Goal: Communication & Community: Answer question/provide support

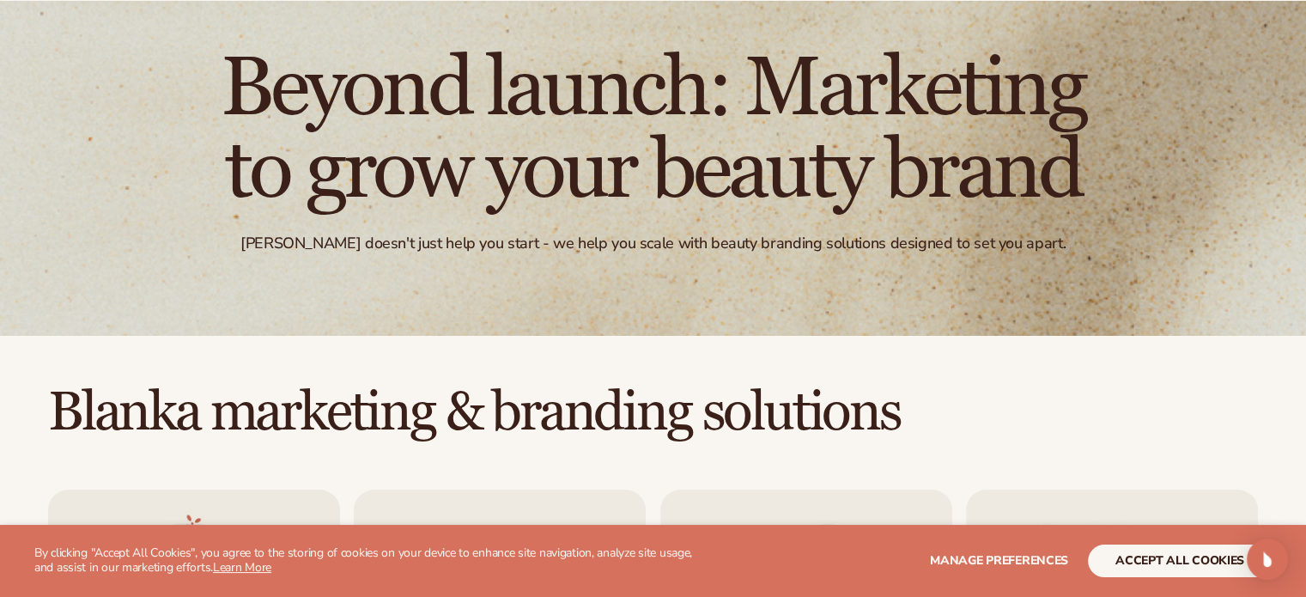
scroll to position [343, 0]
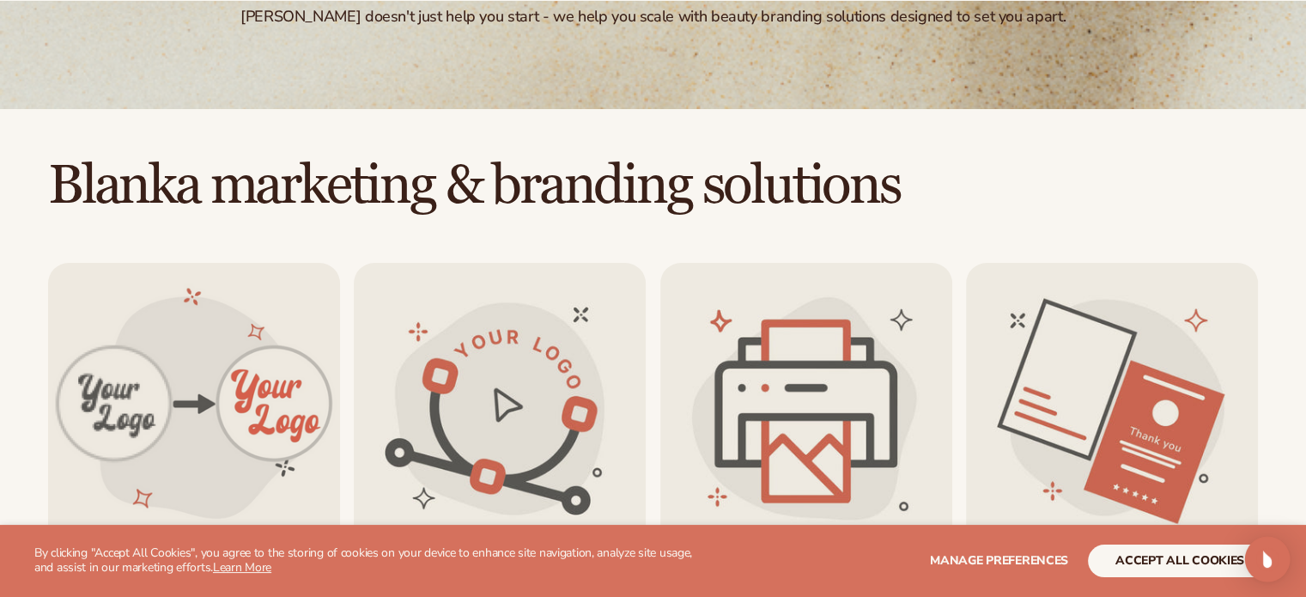
click at [1269, 563] on img "Open Intercom Messenger" at bounding box center [1267, 559] width 22 height 22
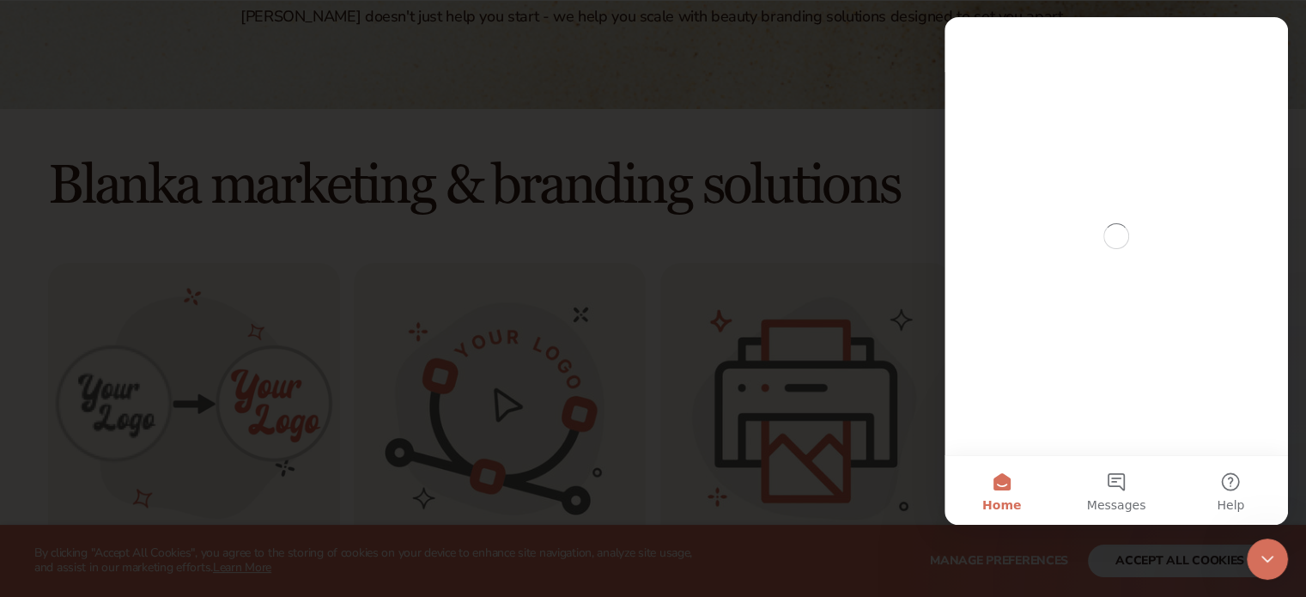
scroll to position [0, 0]
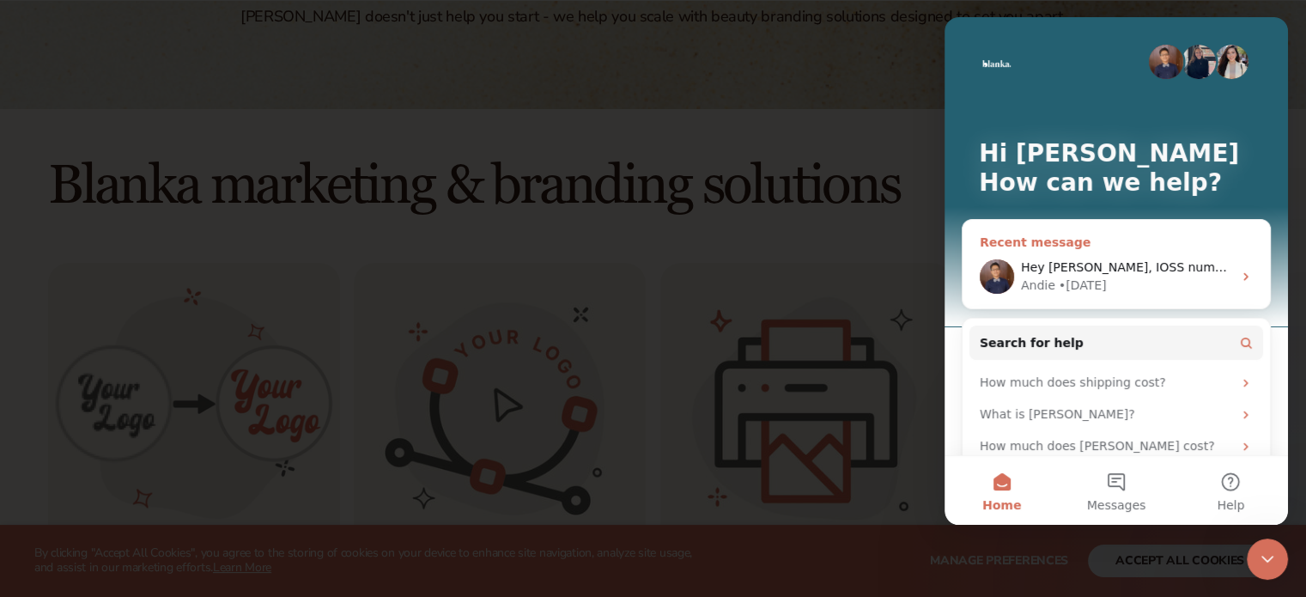
click at [1108, 237] on div "Recent message" at bounding box center [1116, 243] width 273 height 18
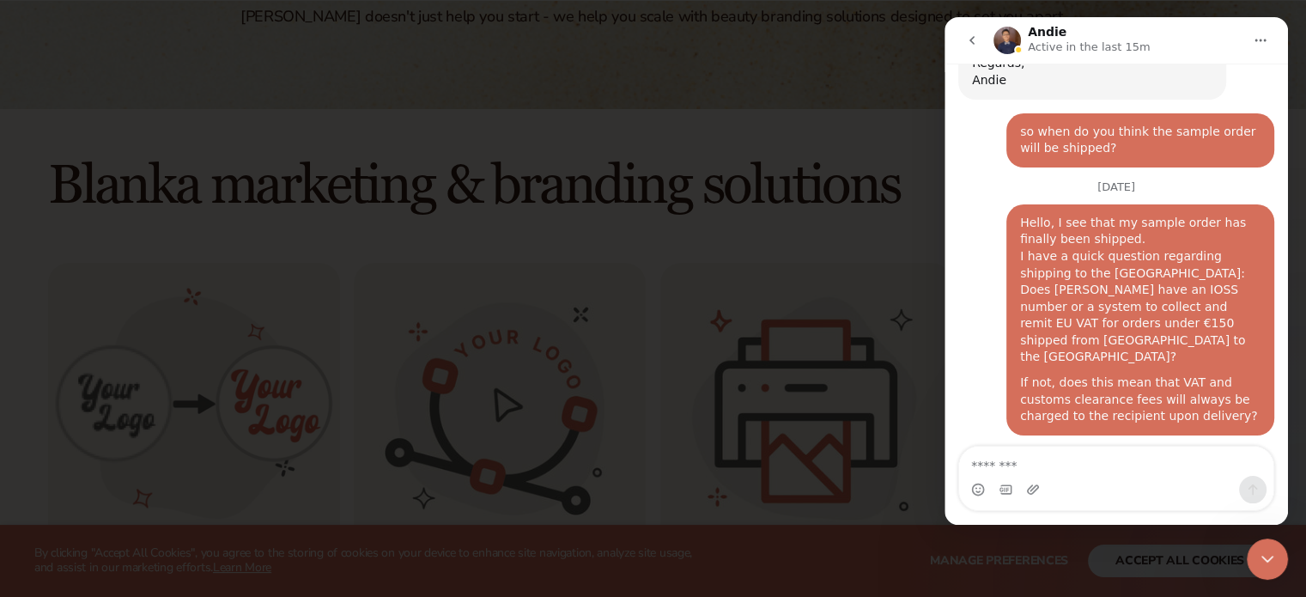
scroll to position [3771, 0]
click at [1064, 466] on textarea "Message…" at bounding box center [1116, 460] width 314 height 29
drag, startPoint x: 1045, startPoint y: 469, endPoint x: 901, endPoint y: 457, distance: 143.9
click html "[PERSON_NAME] Active in the last 15m Have a look around and message us if you h…"
paste textarea "**********"
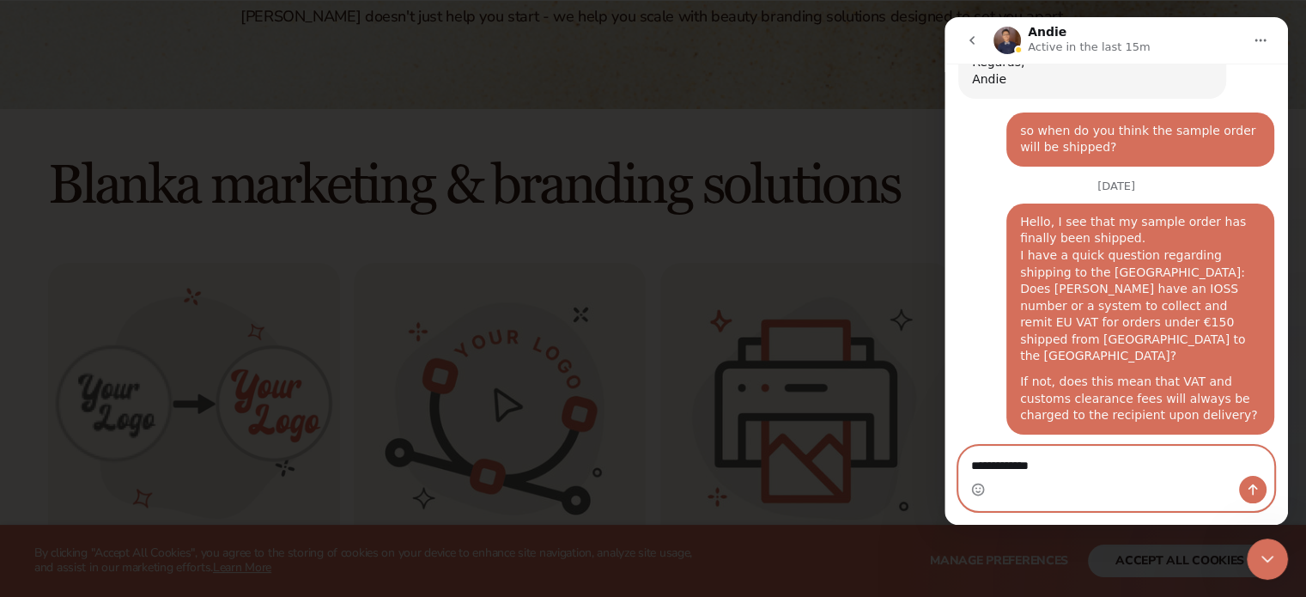
type textarea "**********"
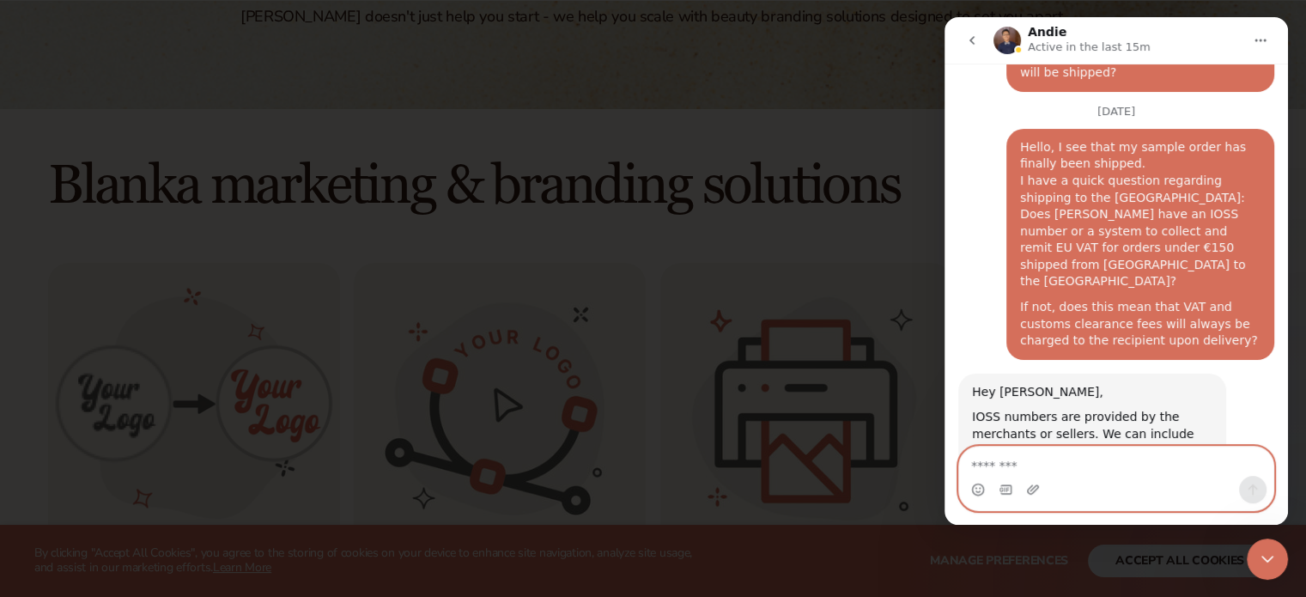
scroll to position [3862, 0]
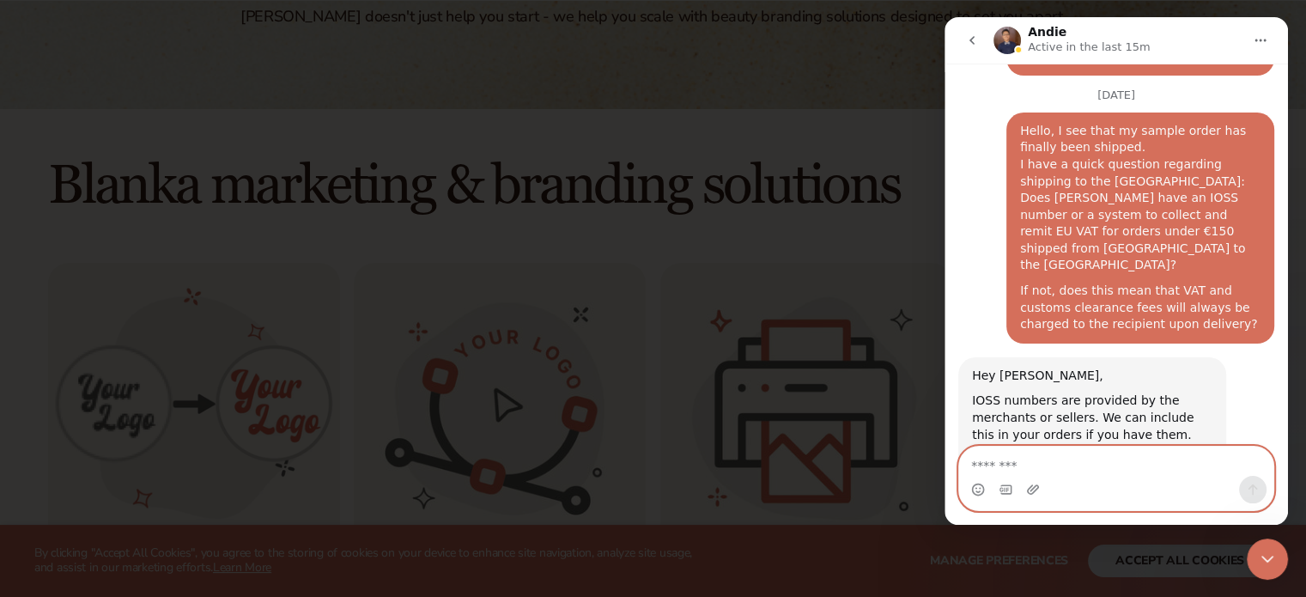
click at [1021, 467] on textarea "Message…" at bounding box center [1116, 460] width 314 height 29
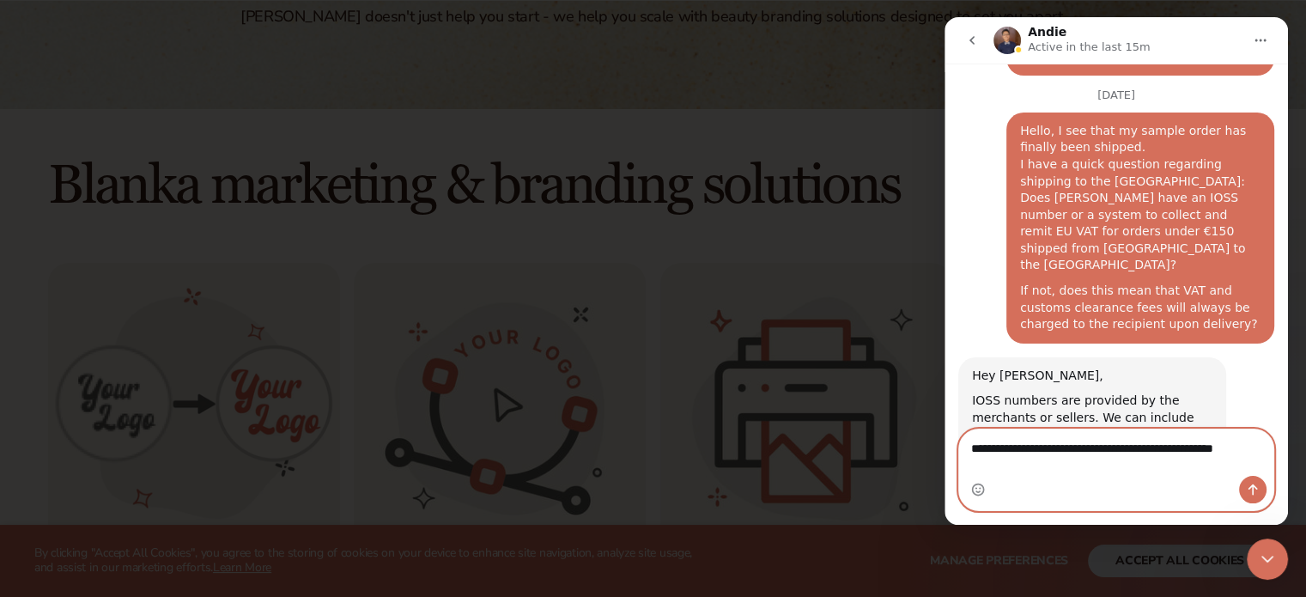
scroll to position [3879, 0]
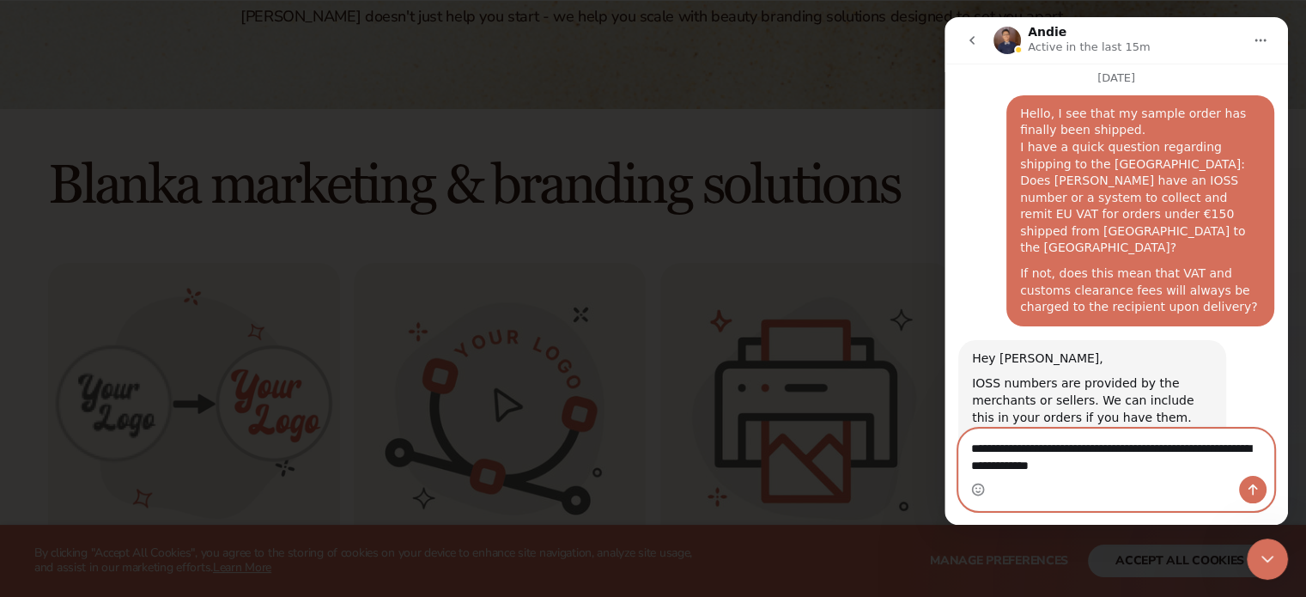
type textarea "**********"
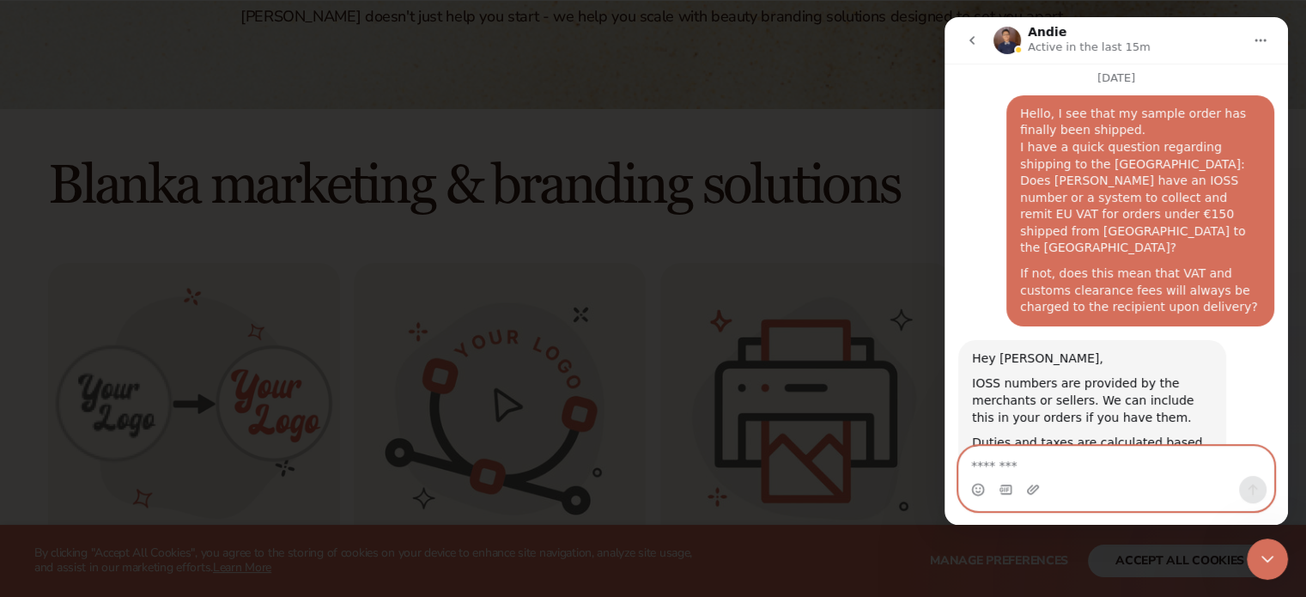
scroll to position [3917, 0]
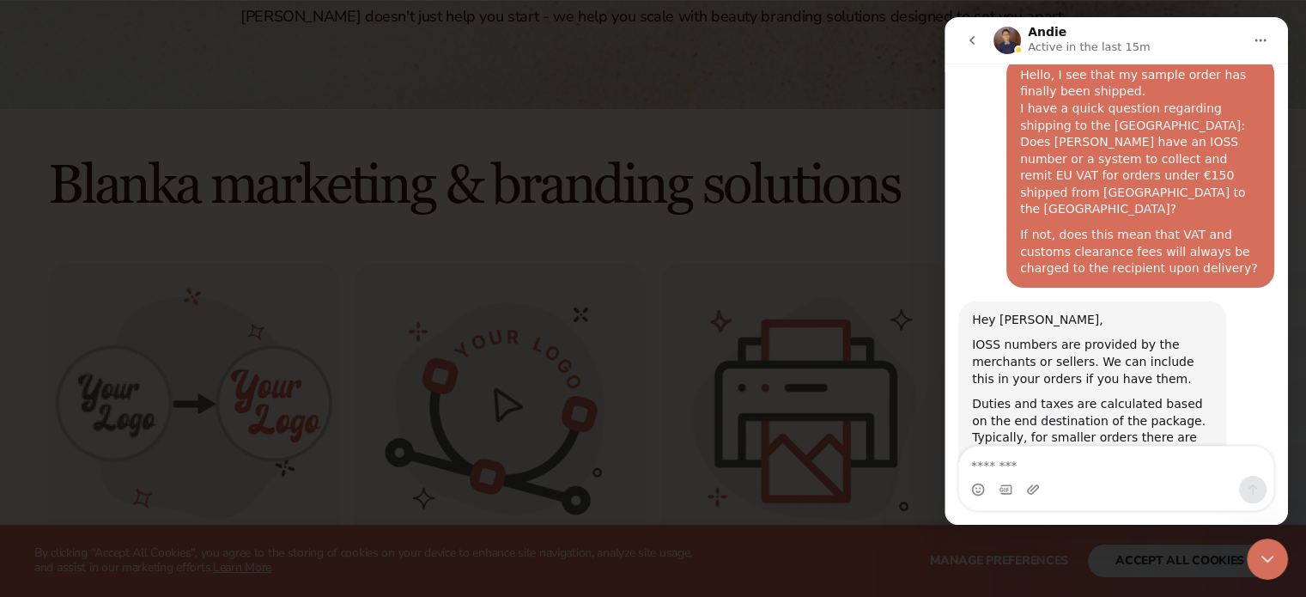
click at [0, 90] on div at bounding box center [653, 298] width 1306 height 597
